Goal: Task Accomplishment & Management: Complete application form

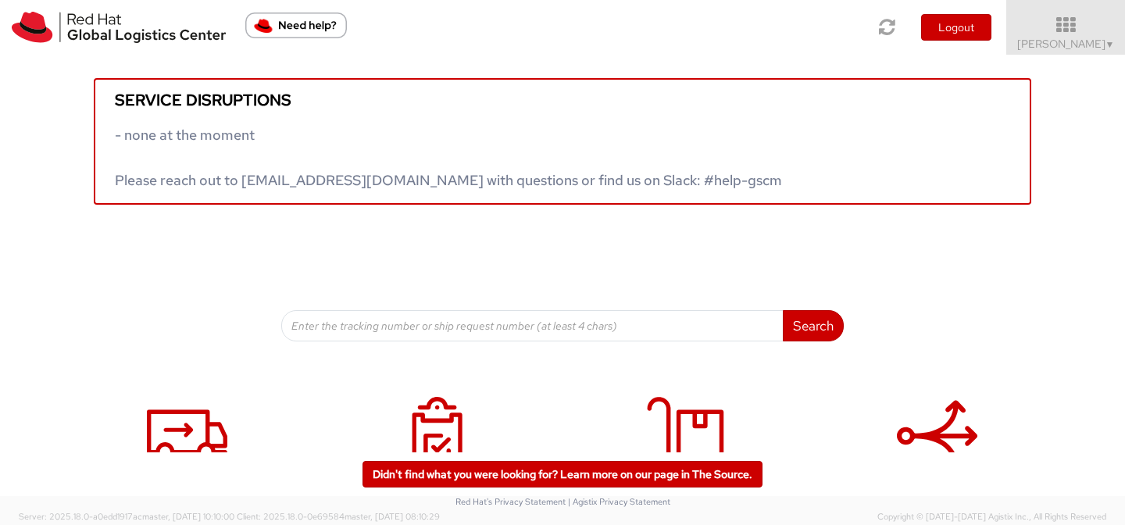
scroll to position [81, 0]
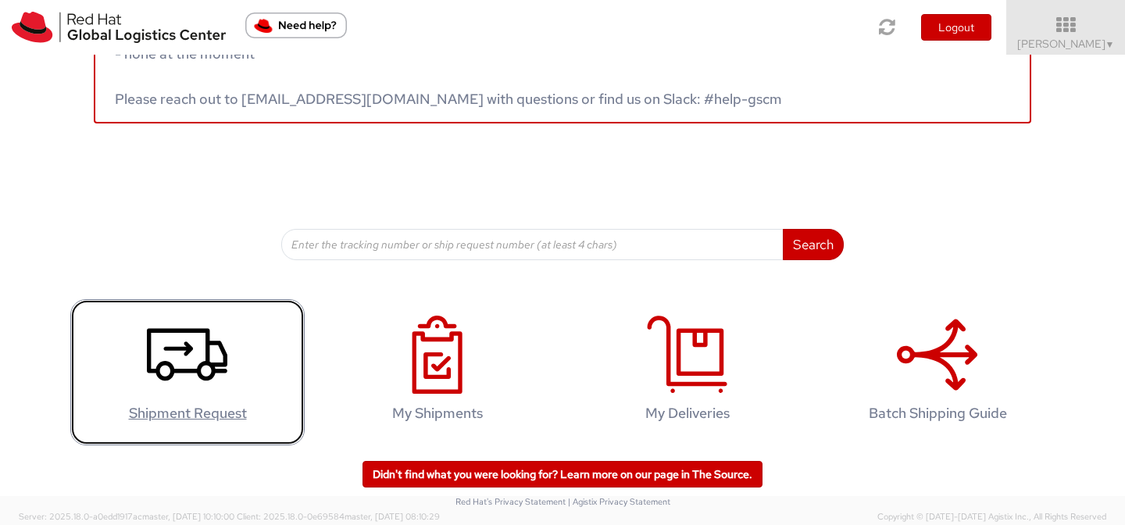
click at [198, 385] on icon at bounding box center [187, 354] width 80 height 78
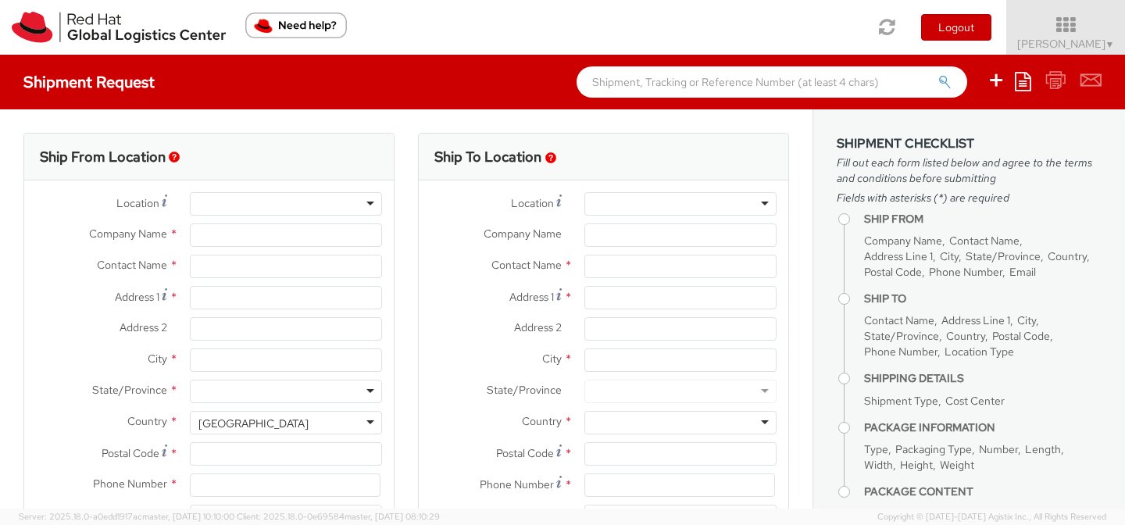
select select "512"
select select
click at [251, 237] on input "Company Name *" at bounding box center [286, 234] width 192 height 23
type input "Red Hat, Inc."
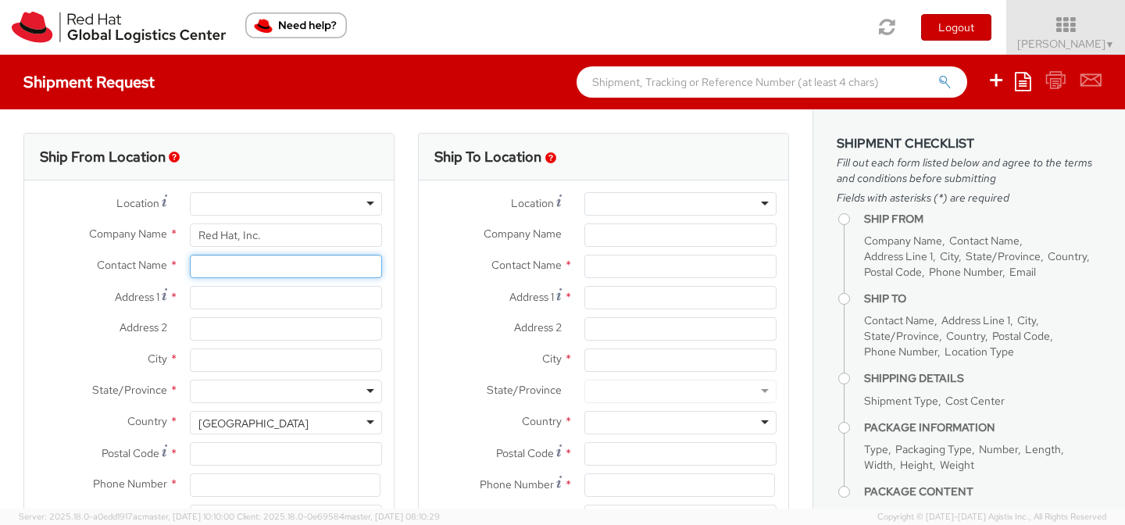
type input "[PERSON_NAME]"
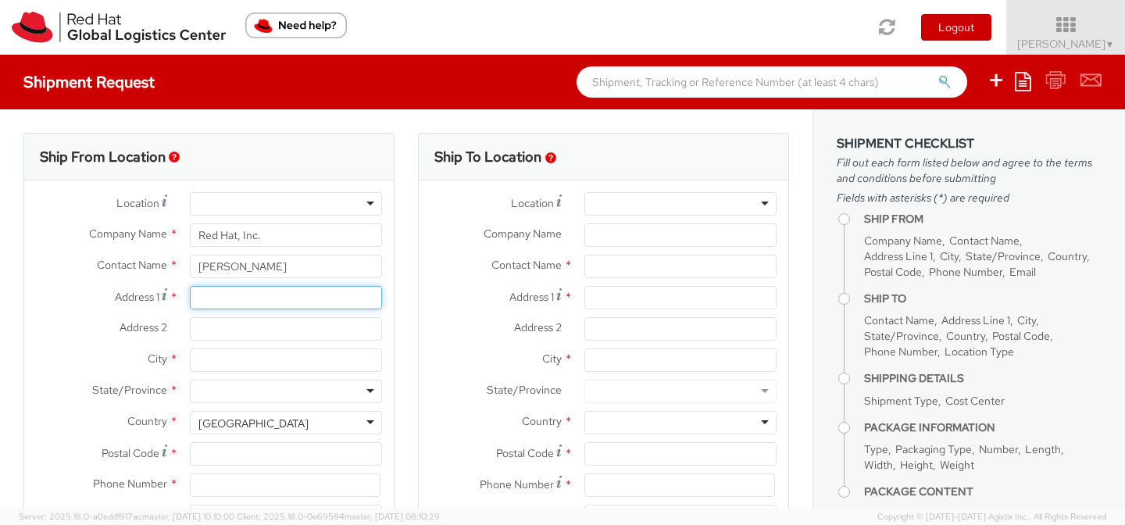
type input "[STREET_ADDRESS]"
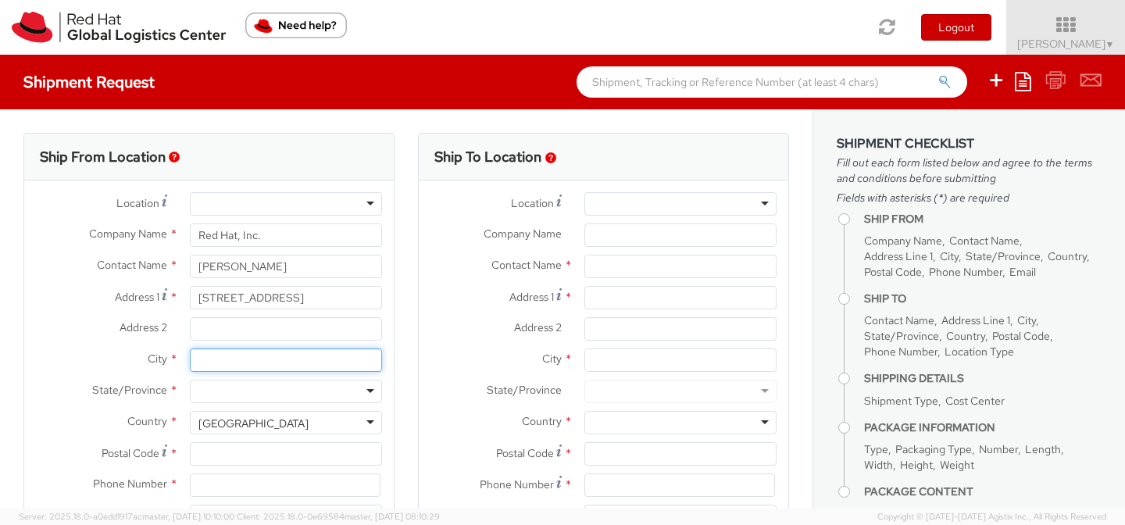
type input "[GEOGRAPHIC_DATA]"
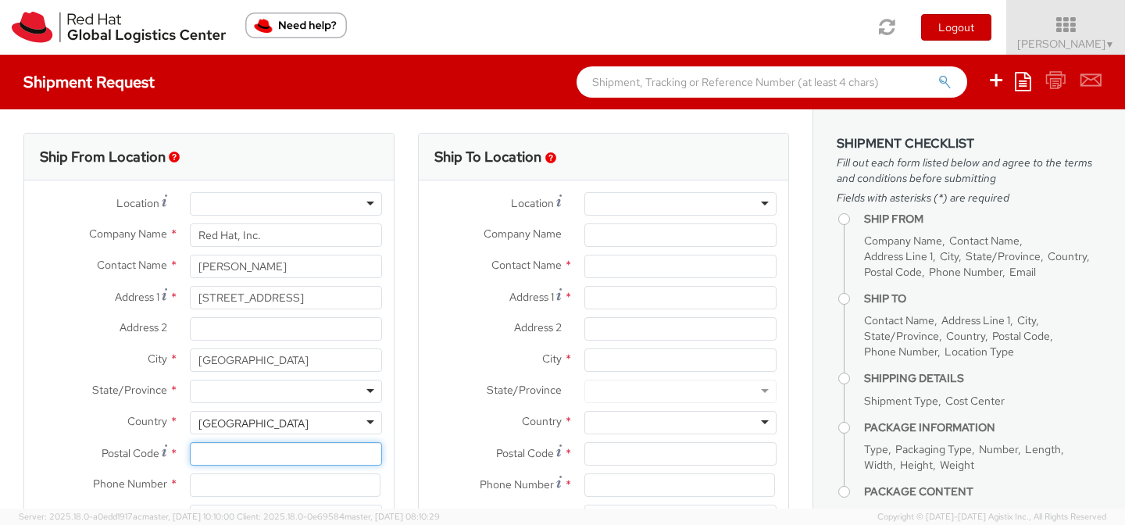
type input "20176"
type input "7039812398"
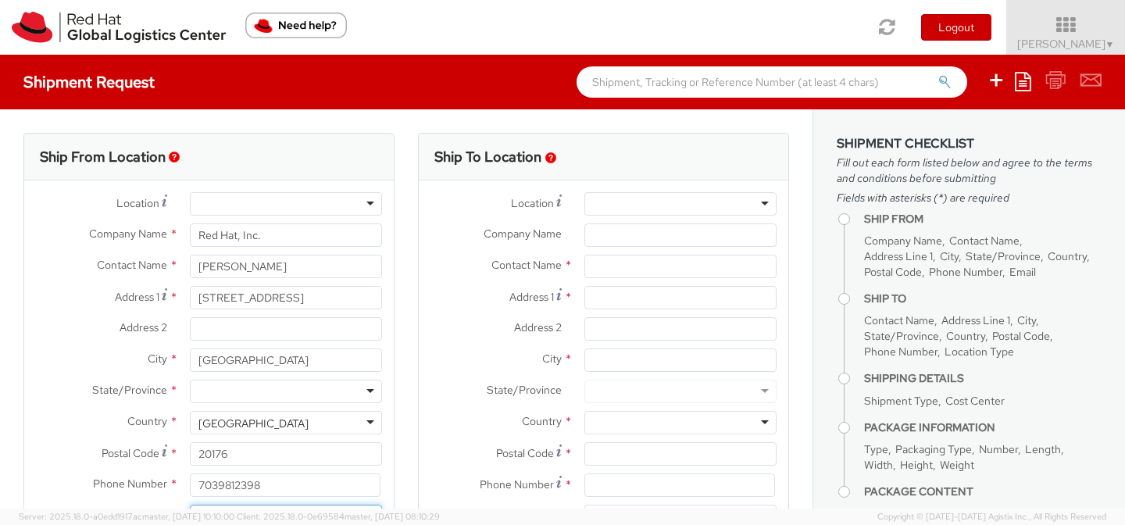
type input "[EMAIL_ADDRESS][DOMAIN_NAME]"
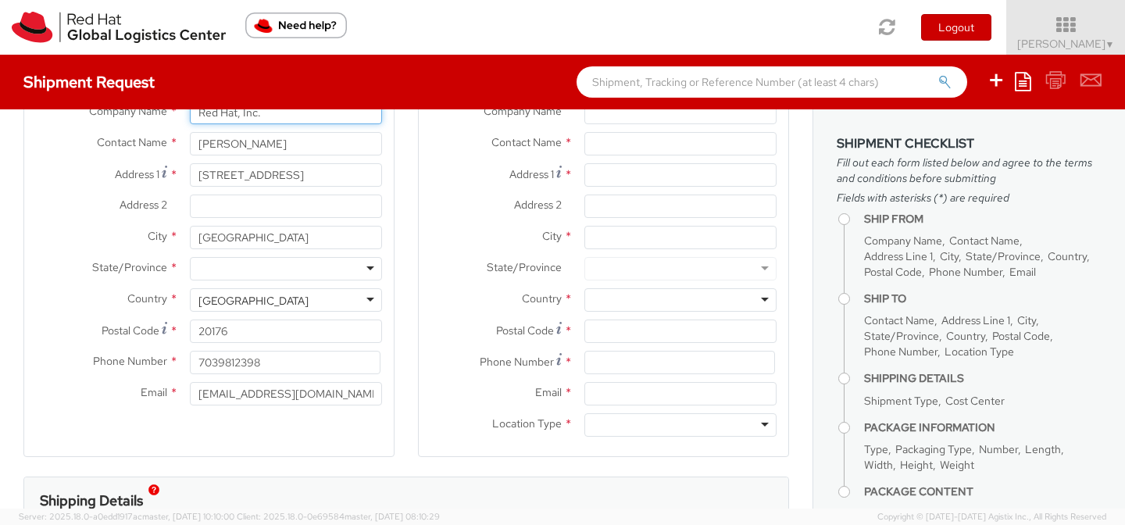
scroll to position [131, 0]
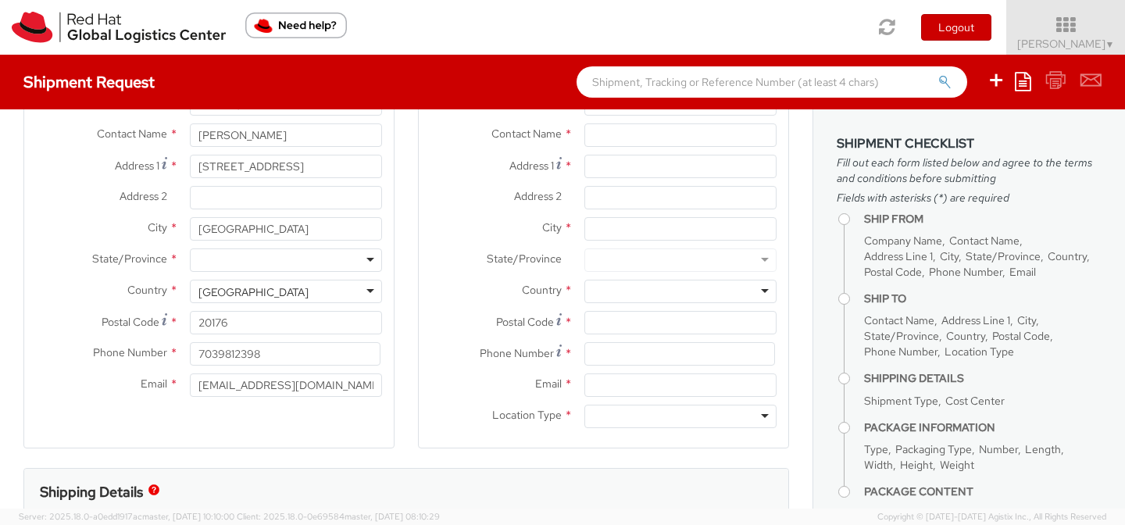
click at [330, 262] on div at bounding box center [286, 259] width 192 height 23
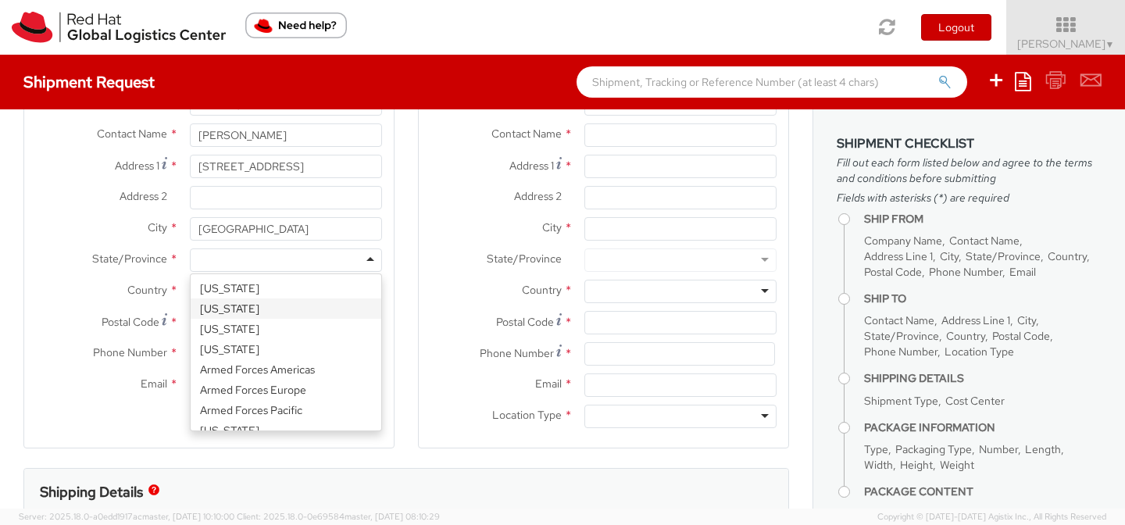
type input "Red Hat"
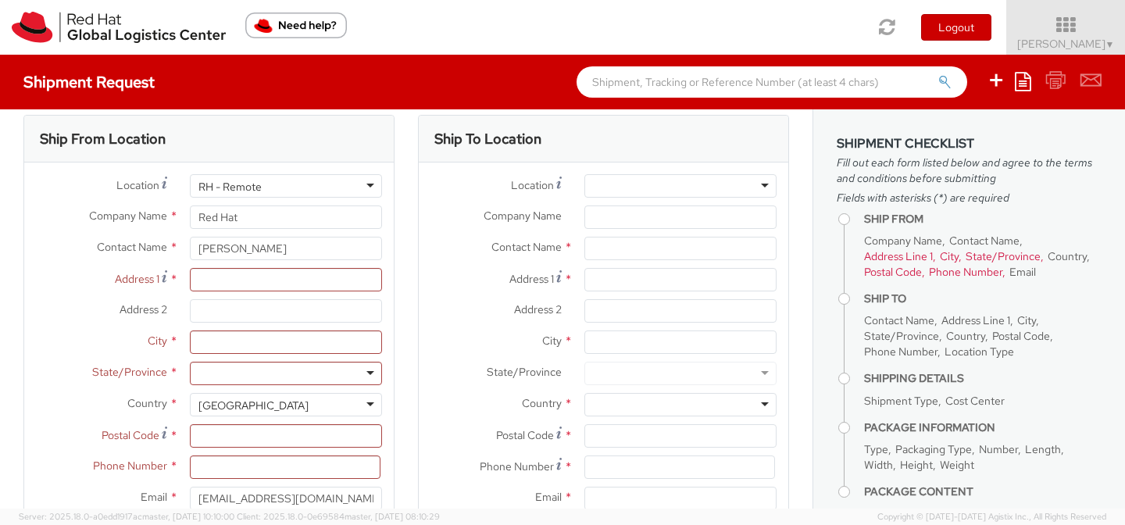
scroll to position [17, 0]
click at [261, 280] on input "Address 1 *" at bounding box center [286, 280] width 192 height 23
type input "[STREET_ADDRESS]"
type input "Red Hat, Inc."
type input "[GEOGRAPHIC_DATA]"
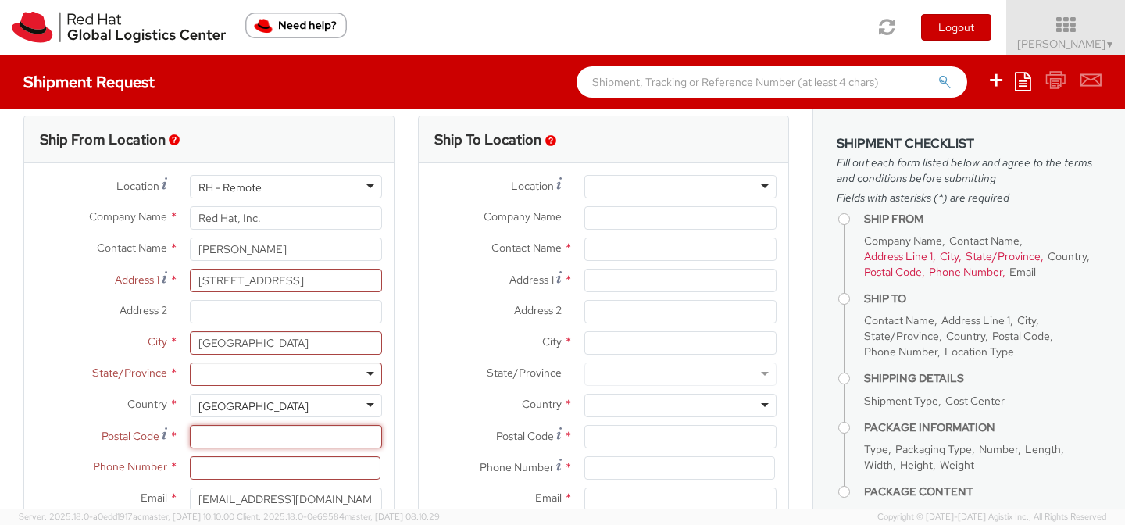
type input "20176"
type input "7039812398"
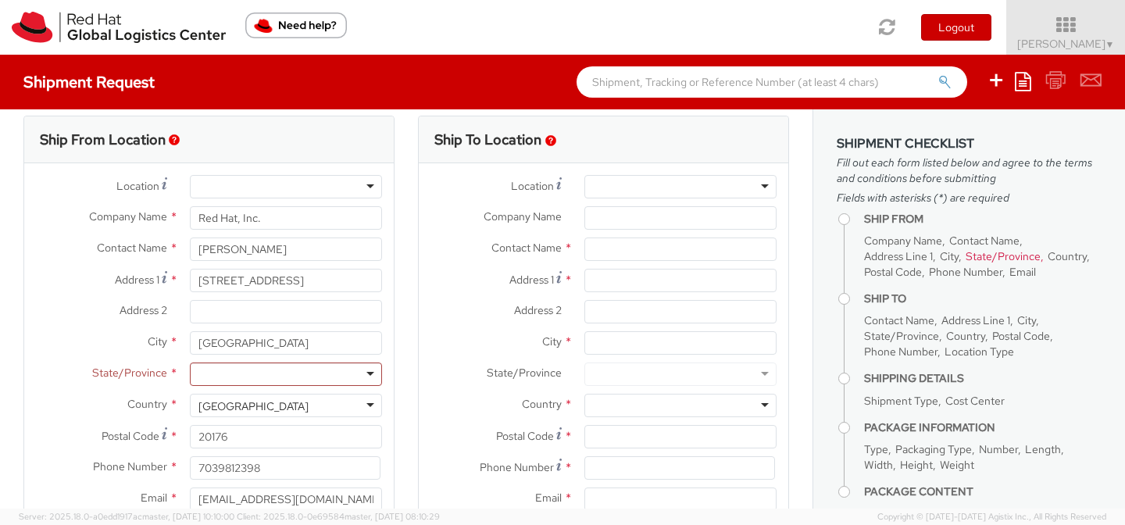
click at [292, 372] on div at bounding box center [286, 373] width 192 height 23
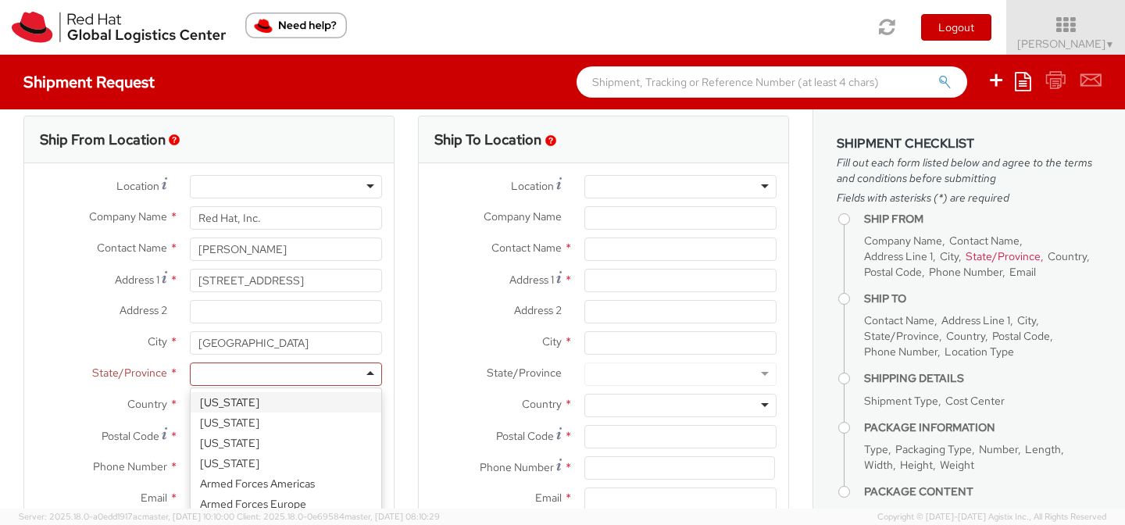
type input "v"
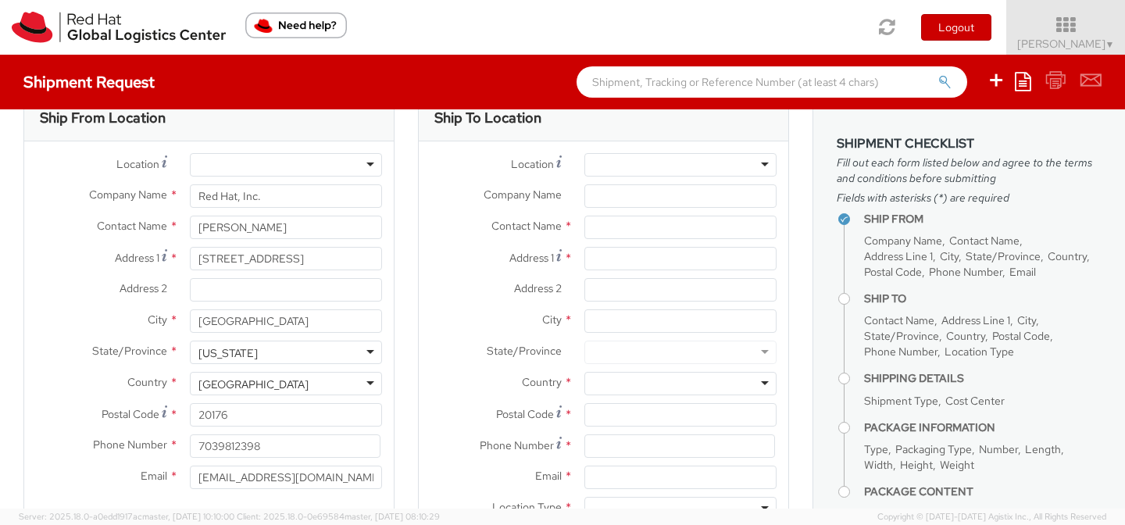
scroll to position [34, 0]
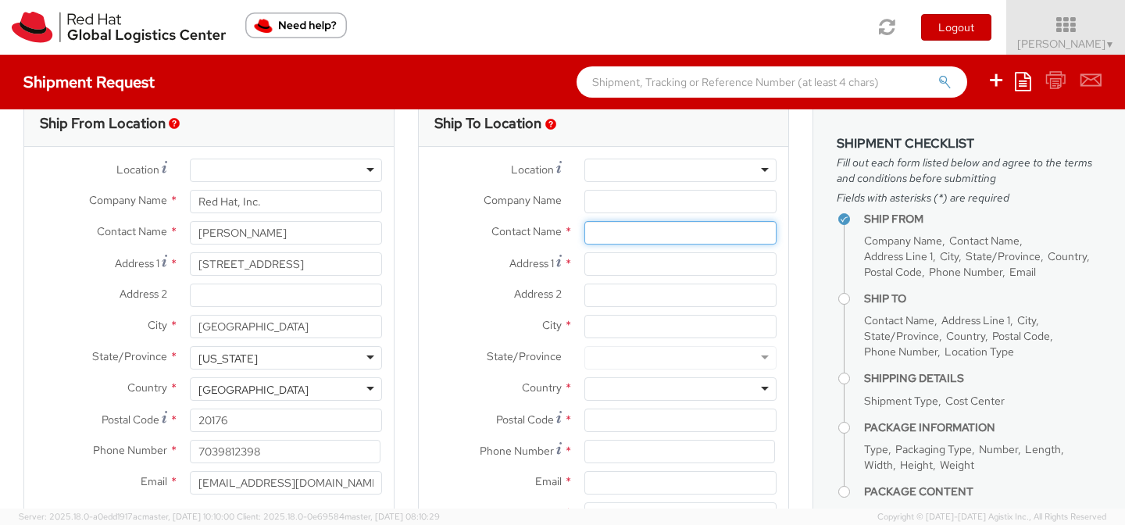
click at [614, 235] on input "text" at bounding box center [680, 232] width 192 height 23
type input "[PERSON_NAME]"
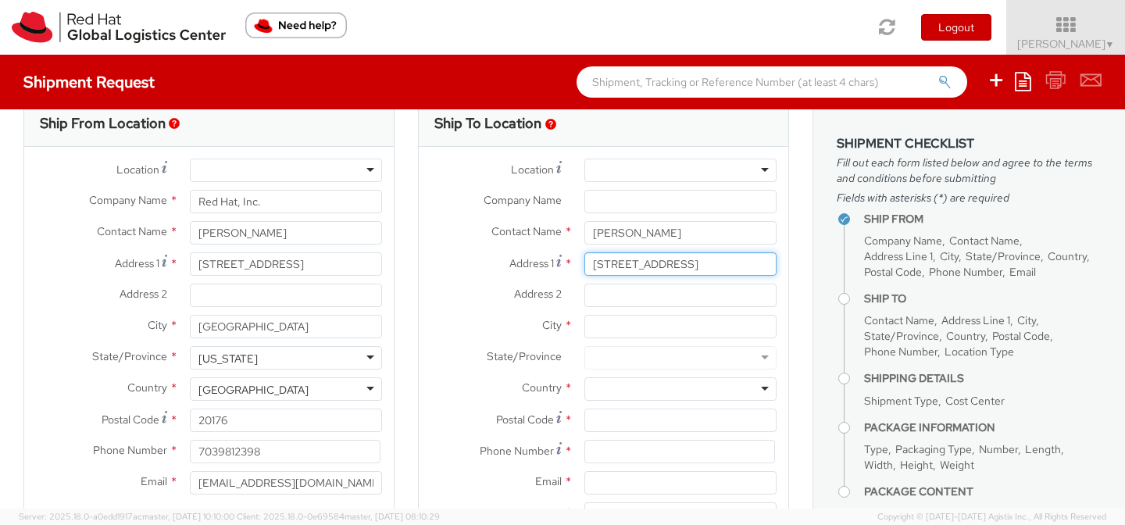
type input "[STREET_ADDRESS]"
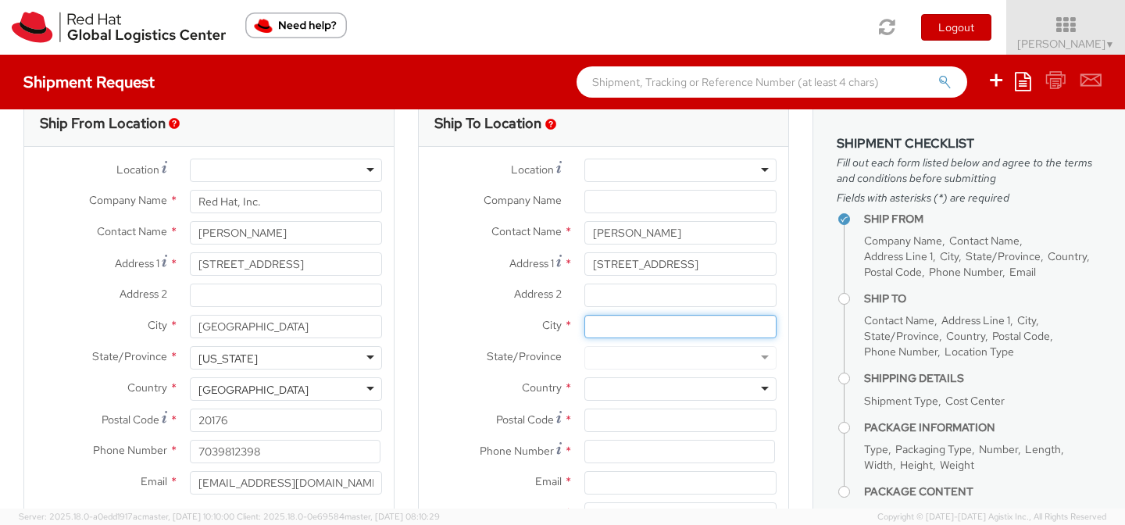
type input "m"
type input "Morrisville"
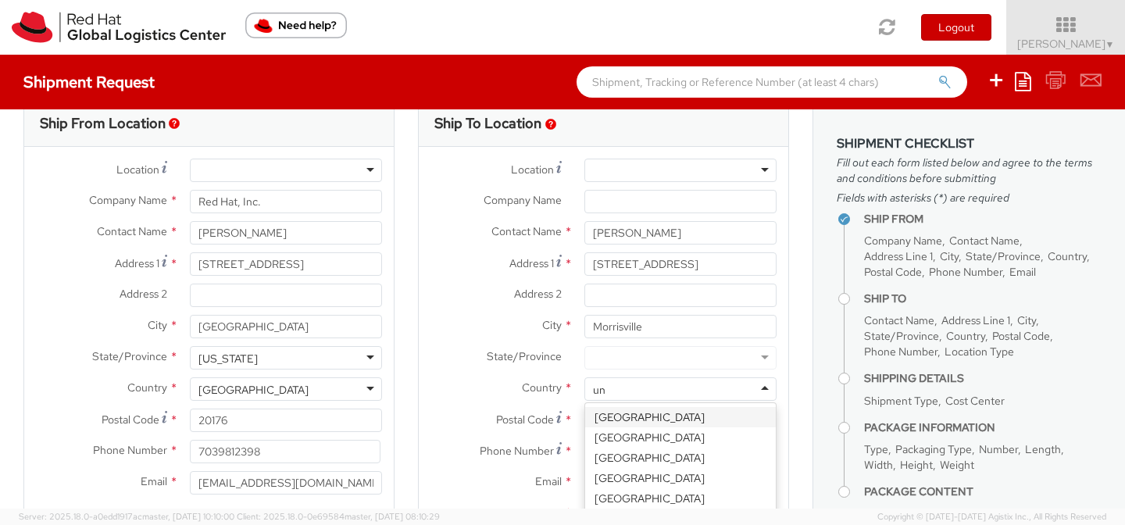
type input "uni"
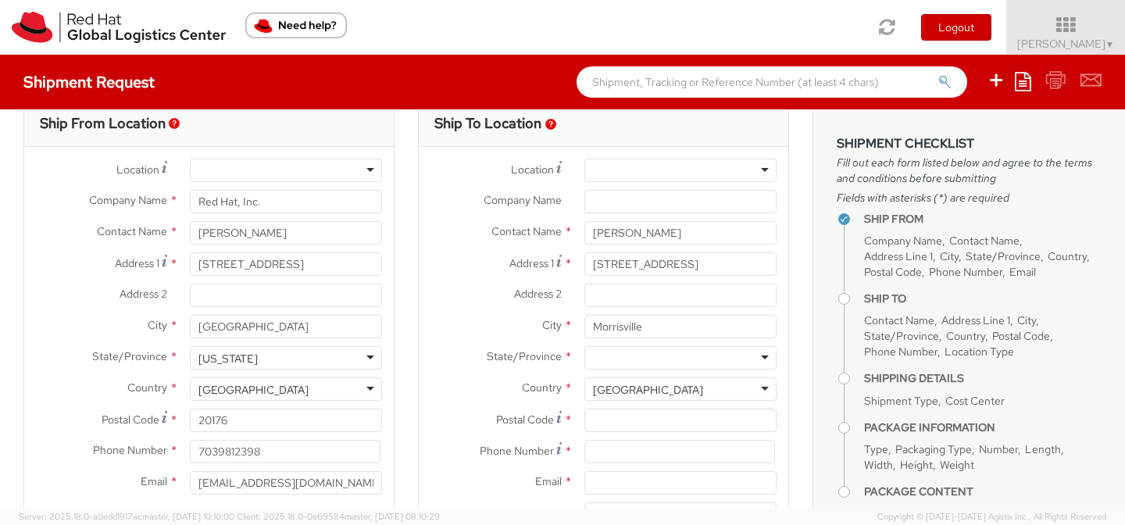
click at [643, 357] on div at bounding box center [680, 357] width 192 height 23
type input "nor"
click at [633, 422] on input "Postal Code *" at bounding box center [680, 419] width 192 height 23
type input "27560"
click at [625, 451] on input at bounding box center [679, 451] width 191 height 23
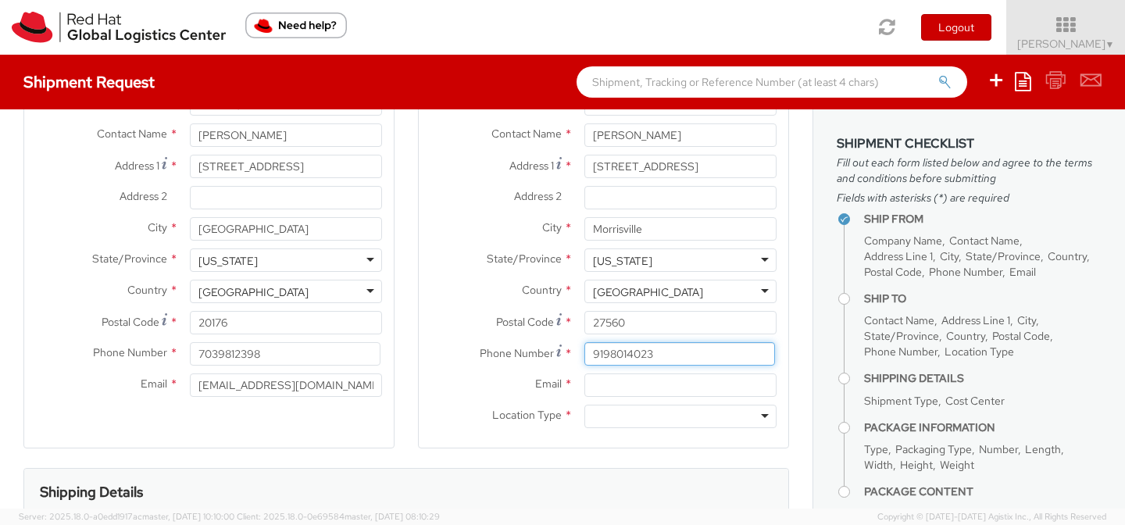
scroll to position [169, 0]
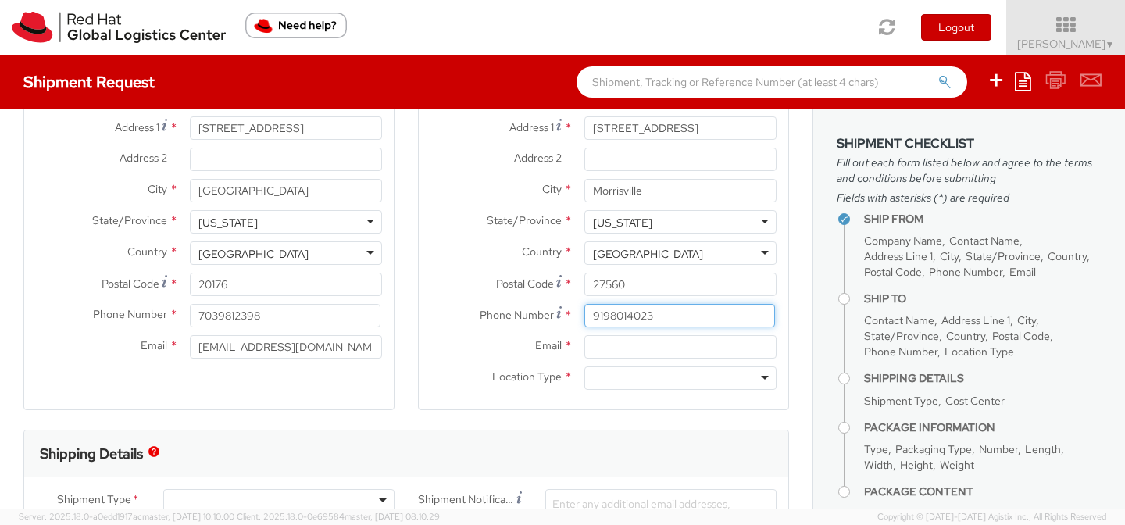
type input "9198014023"
click at [633, 347] on input "Email *" at bounding box center [680, 346] width 192 height 23
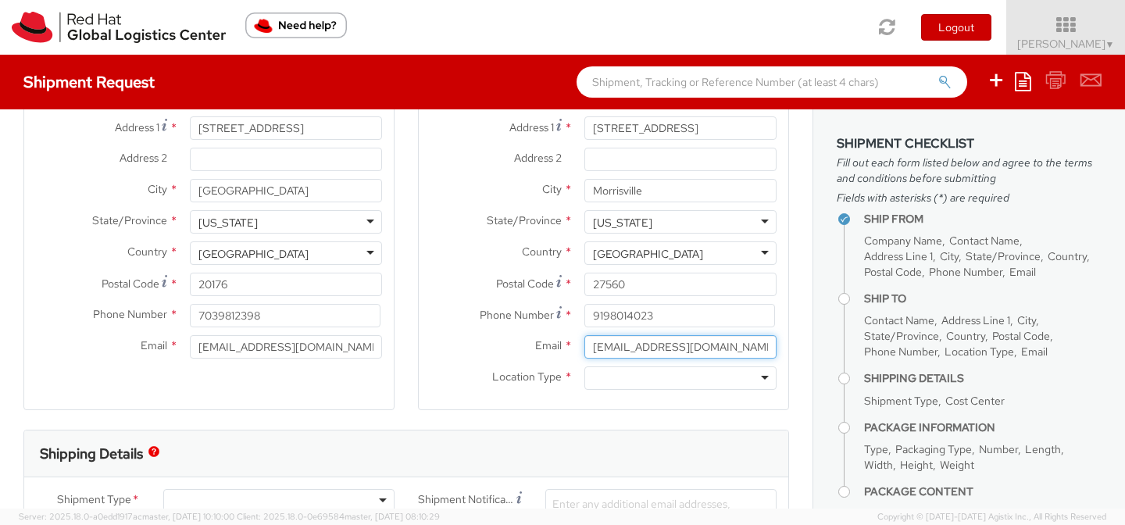
type input "[EMAIL_ADDRESS][DOMAIN_NAME]"
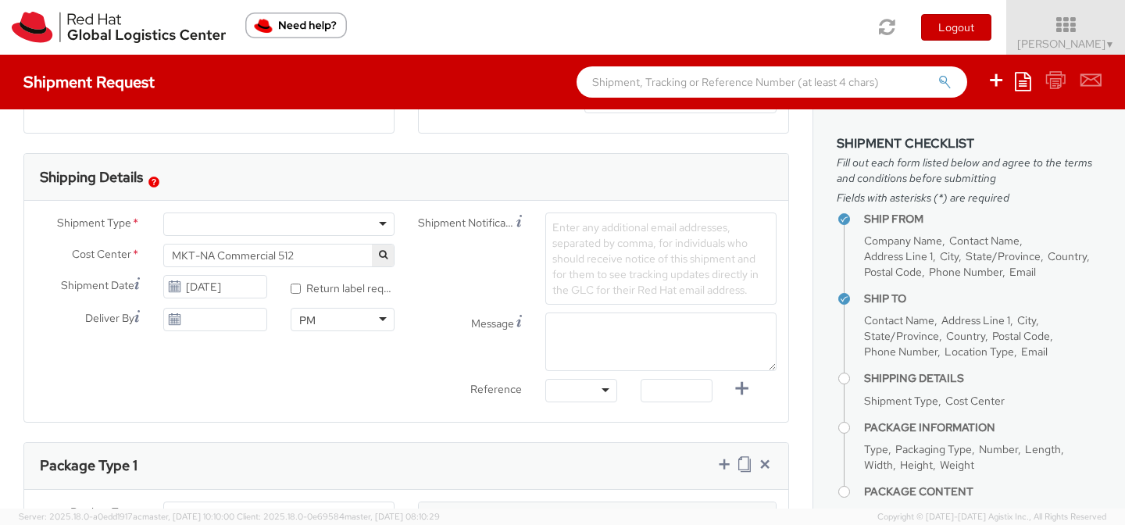
scroll to position [457, 0]
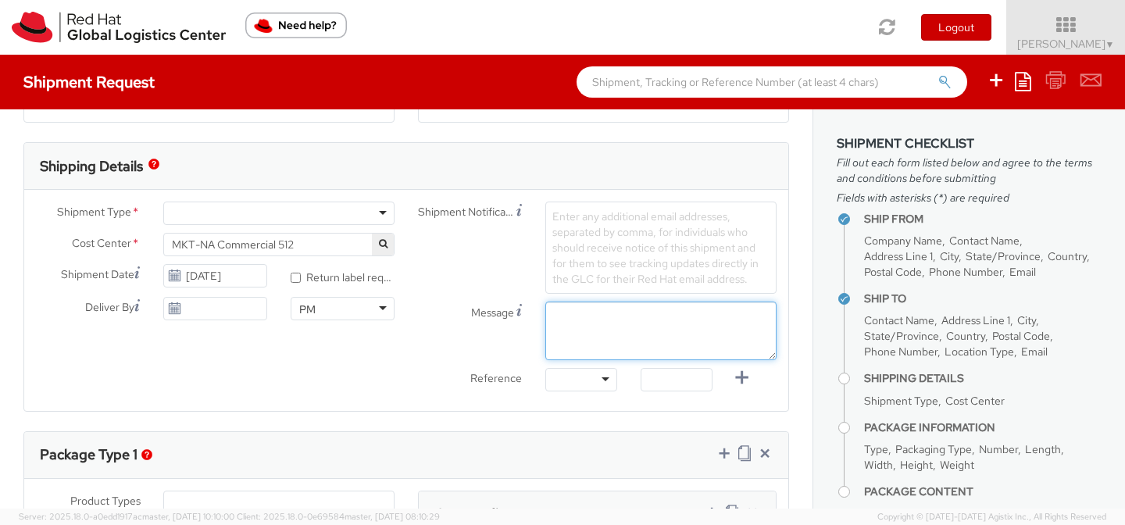
click at [650, 337] on textarea "Message" at bounding box center [660, 330] width 231 height 59
type textarea "UNC Cause Event Items"
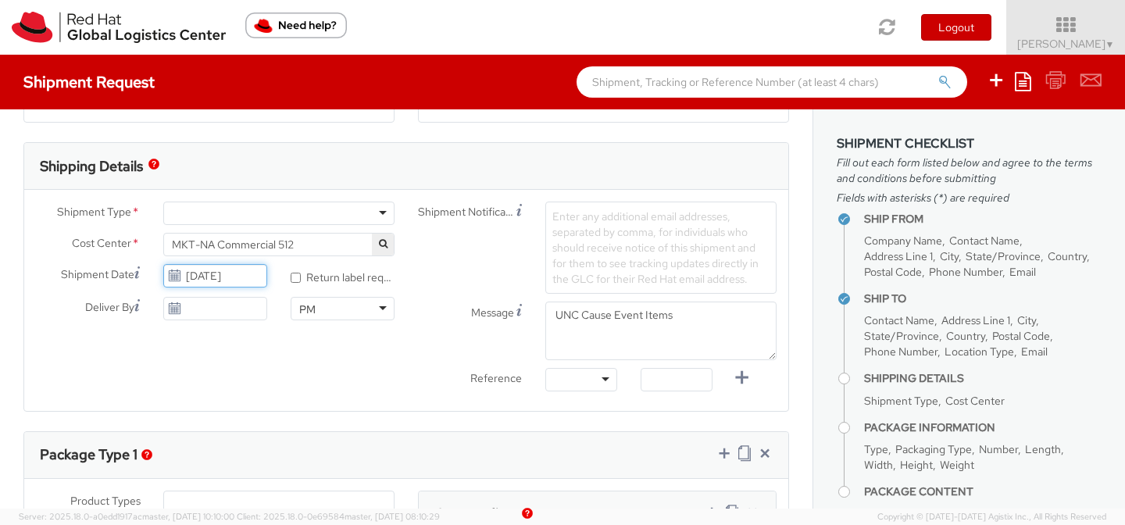
click at [248, 277] on input "[DATE]" at bounding box center [215, 275] width 104 height 23
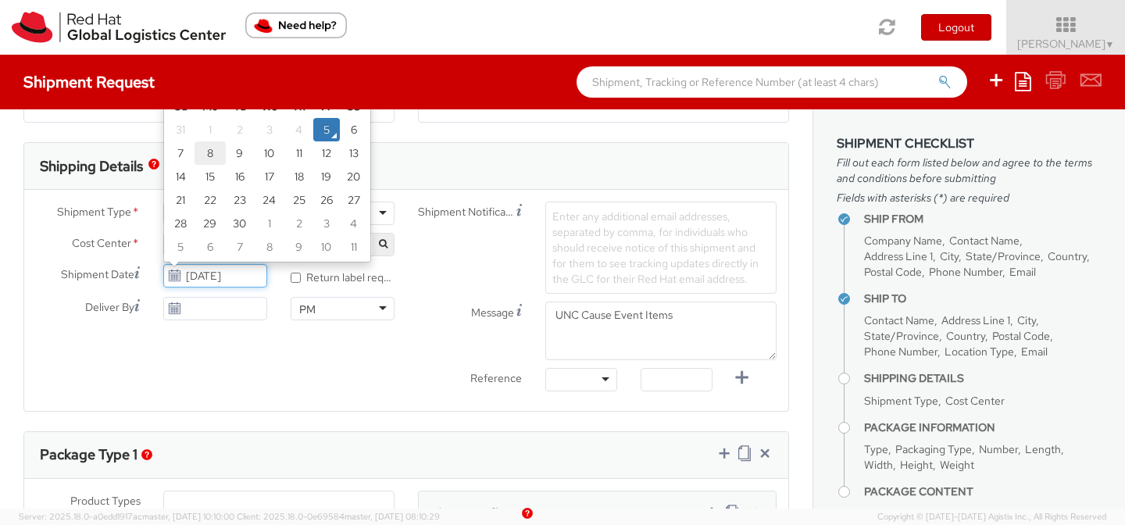
click at [213, 155] on td "8" at bounding box center [209, 152] width 31 height 23
type input "[DATE]"
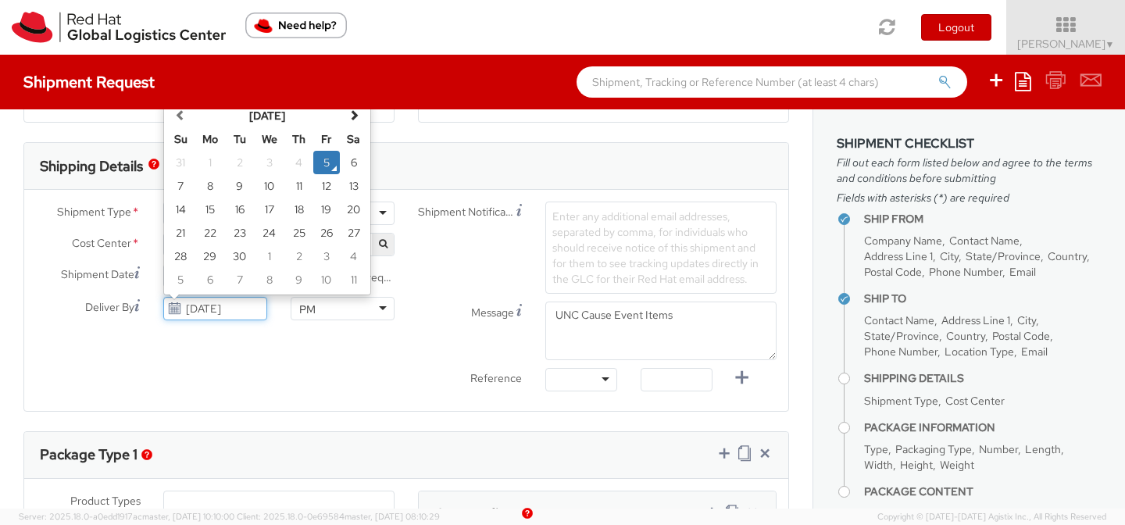
click at [236, 301] on input "[DATE]" at bounding box center [215, 308] width 104 height 23
click at [331, 187] on td "12" at bounding box center [326, 185] width 27 height 23
type input "[DATE]"
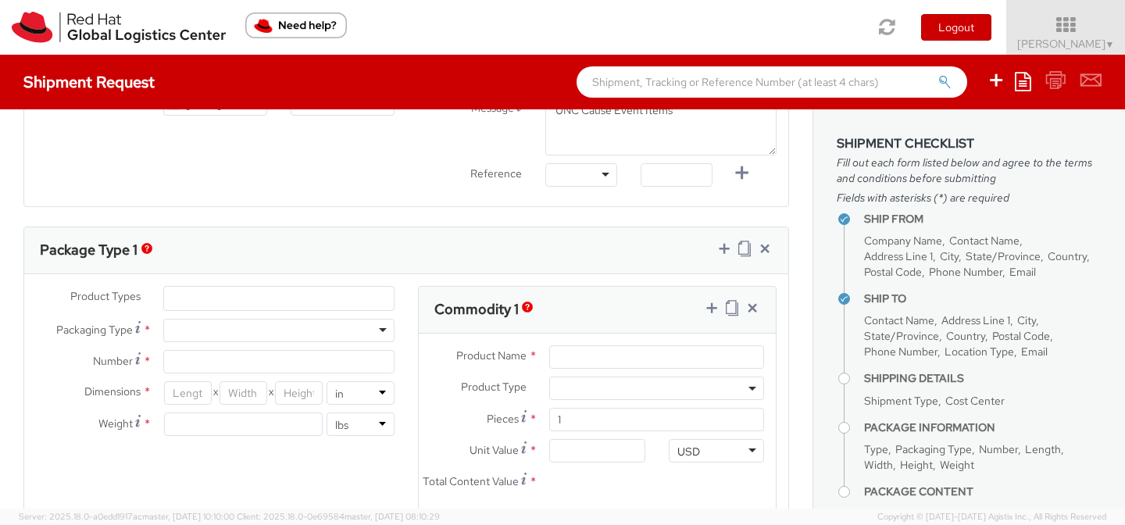
scroll to position [663, 0]
click at [273, 333] on div at bounding box center [278, 328] width 231 height 23
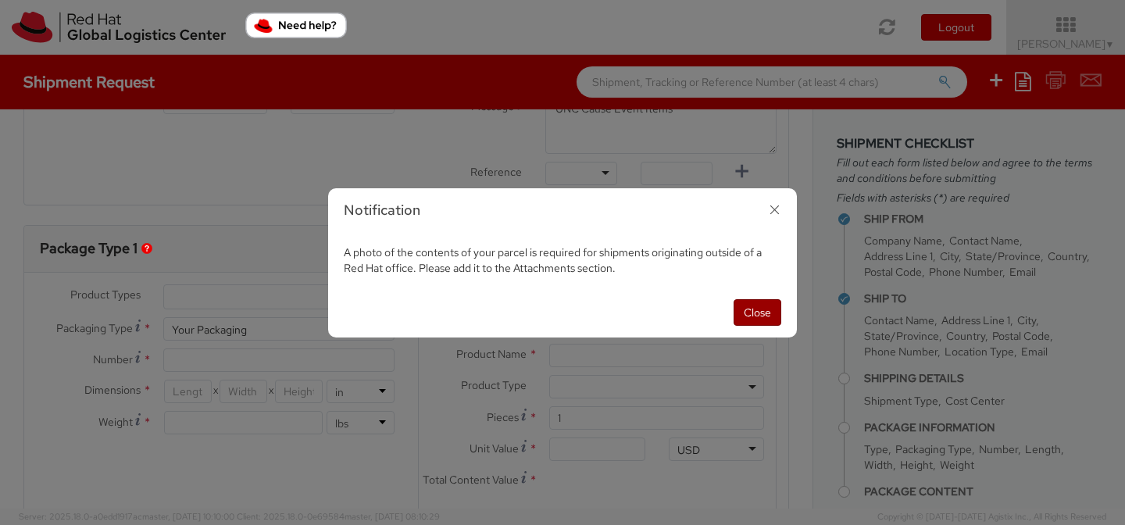
click at [747, 311] on button "Close" at bounding box center [757, 312] width 48 height 27
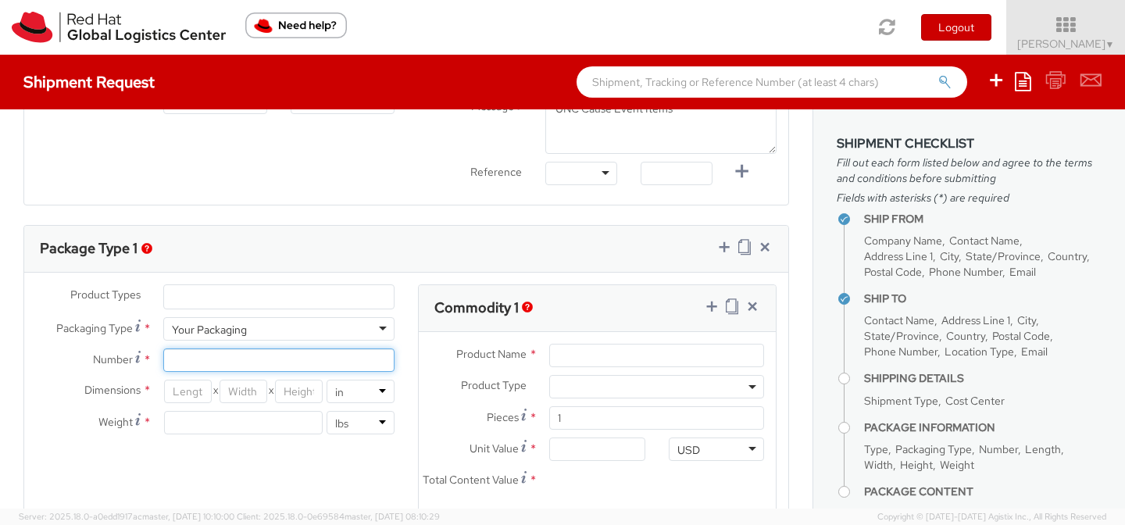
click at [325, 355] on input "Number *" at bounding box center [278, 359] width 231 height 23
type input "1"
click at [171, 390] on input "number" at bounding box center [188, 391] width 48 height 23
type input "14"
click at [238, 392] on input "number" at bounding box center [243, 391] width 48 height 23
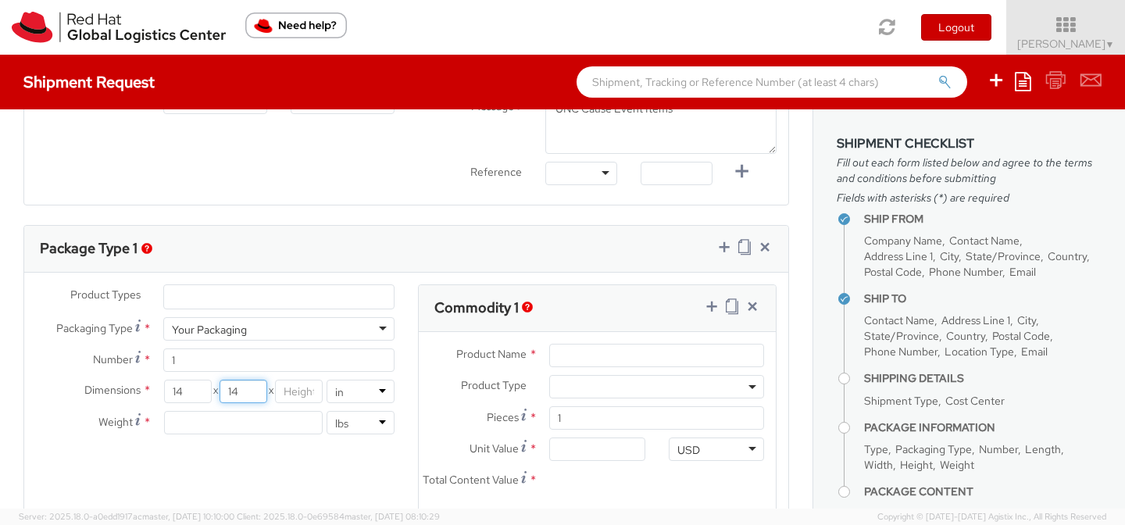
type input "14"
click at [287, 387] on input "number" at bounding box center [299, 391] width 48 height 23
type input "14"
click at [266, 422] on input "number" at bounding box center [243, 422] width 159 height 23
type input "10"
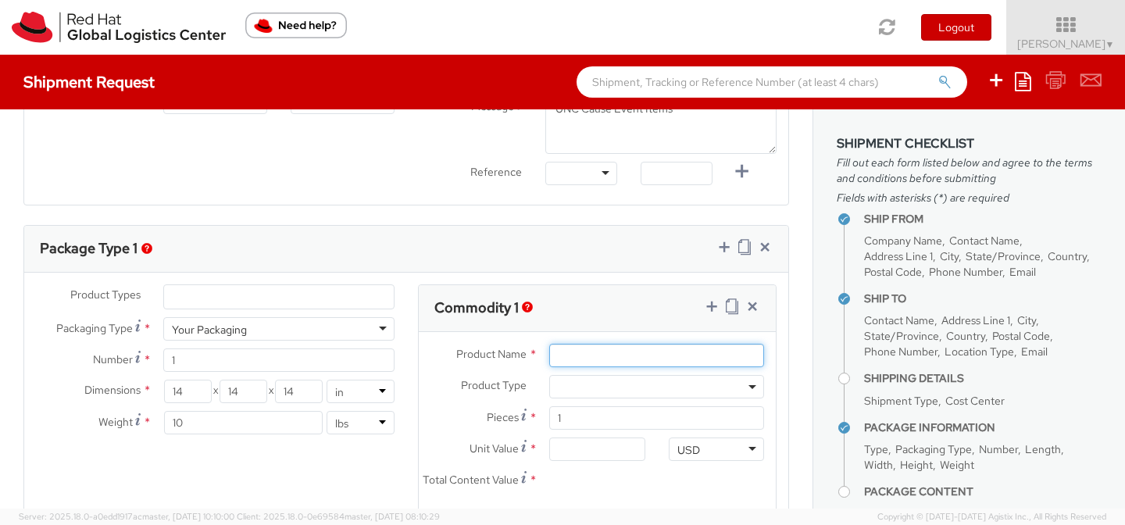
click at [613, 360] on input "Product Name *" at bounding box center [656, 355] width 215 height 23
type input "various"
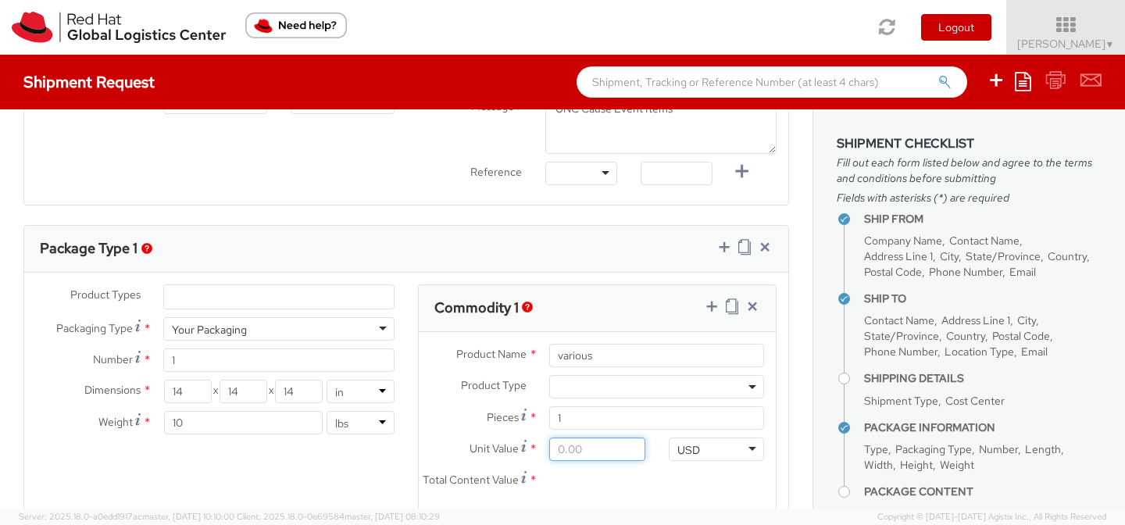
click at [585, 454] on input "Unit Value *" at bounding box center [596, 448] width 95 height 23
type input "5.00"
click at [330, 479] on div "Product Types * Documents Docking Station Laptop Monitor Other Hardware Server …" at bounding box center [406, 408] width 764 height 248
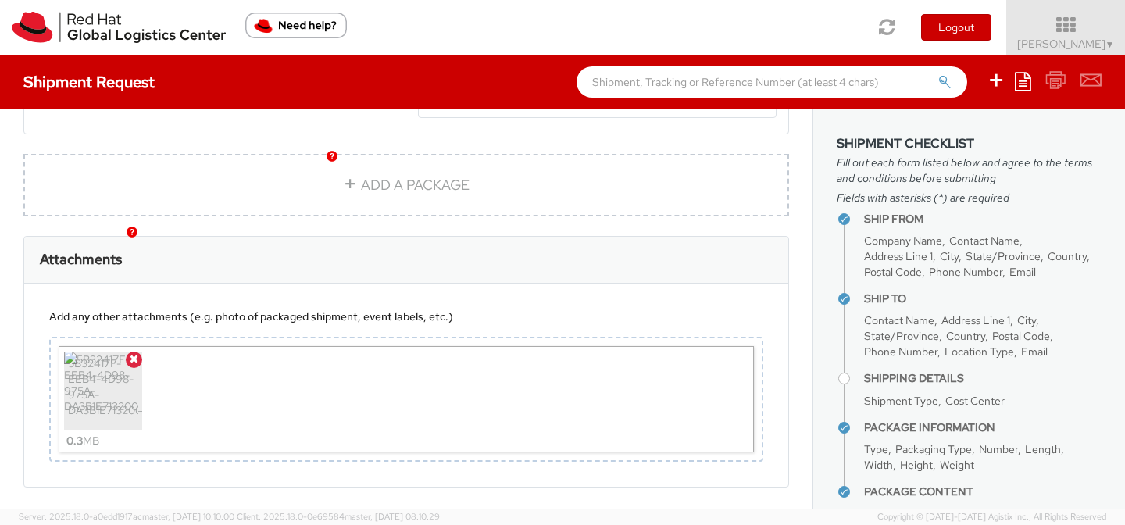
scroll to position [1118, 0]
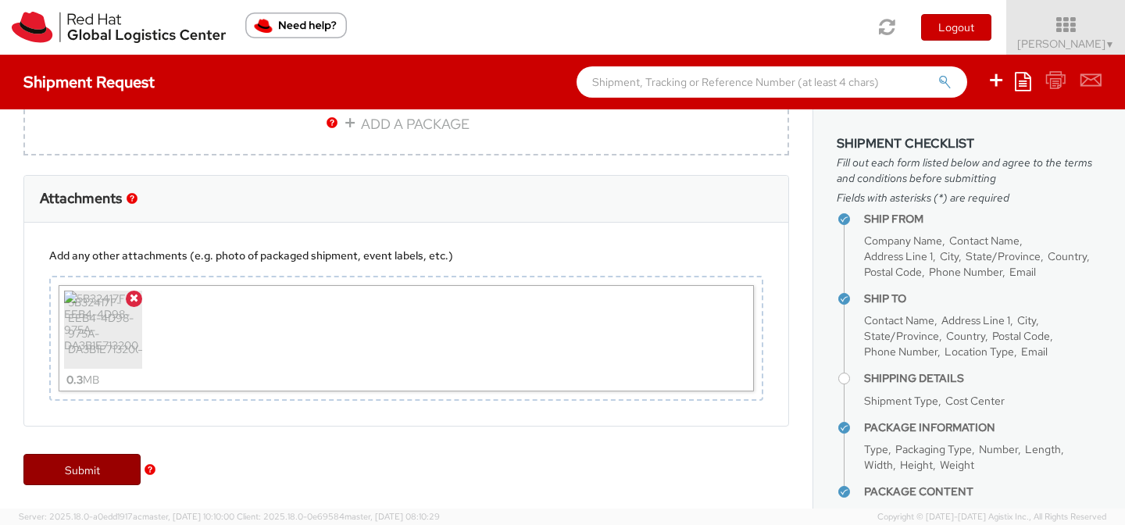
click at [76, 476] on link "Submit" at bounding box center [81, 469] width 117 height 31
click at [79, 464] on link "Submit" at bounding box center [81, 469] width 117 height 31
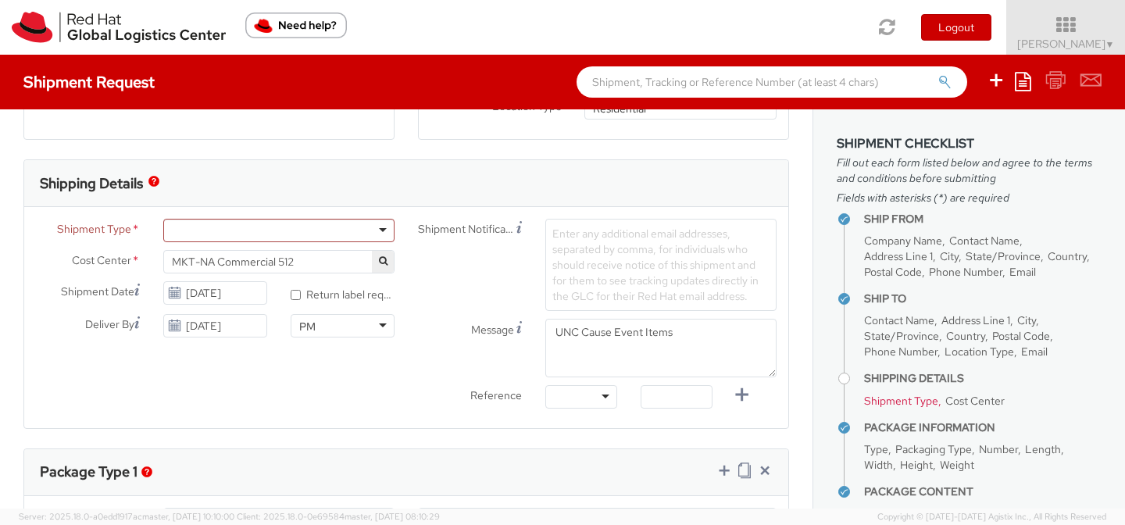
scroll to position [344, 0]
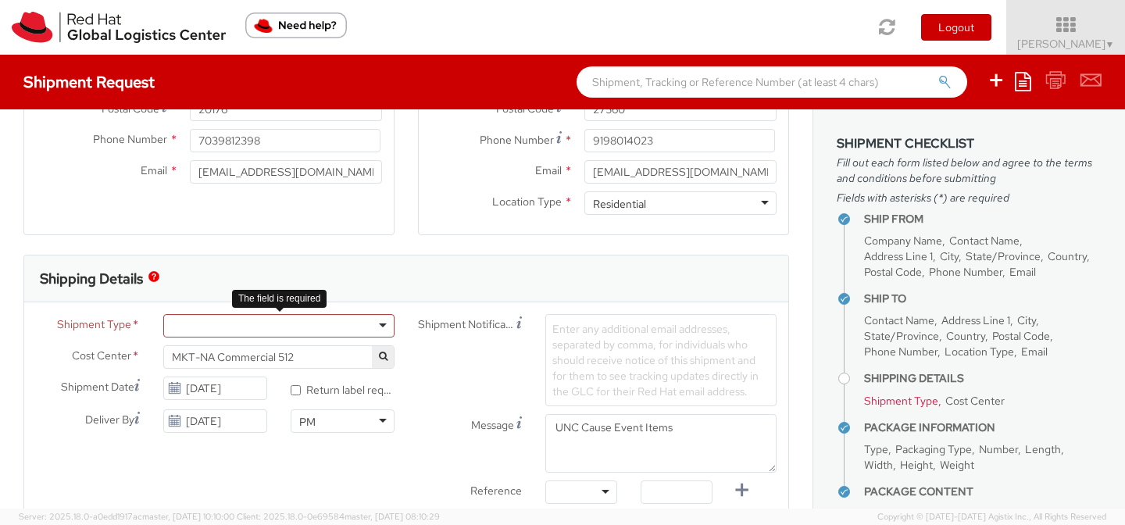
click at [230, 326] on div at bounding box center [278, 325] width 231 height 23
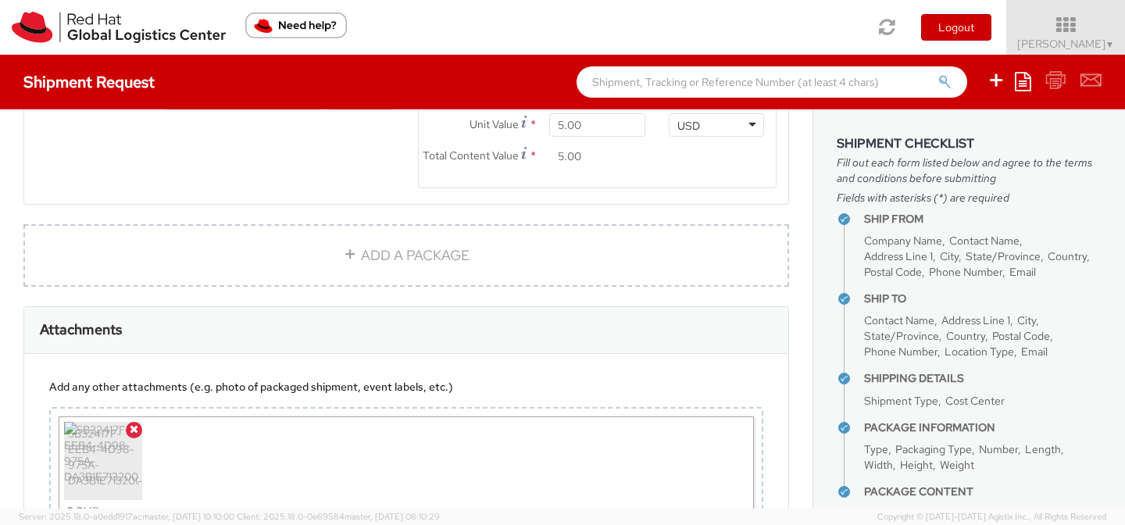
scroll to position [1118, 0]
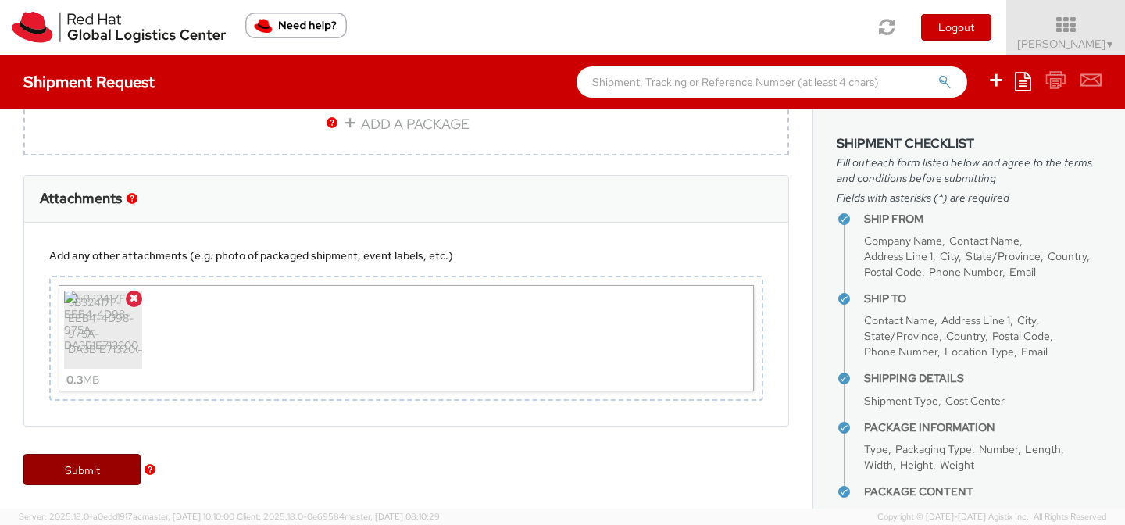
click at [97, 470] on link "Submit" at bounding box center [81, 469] width 117 height 31
type input "[PERSON_NAME]"
